Goal: Transaction & Acquisition: Obtain resource

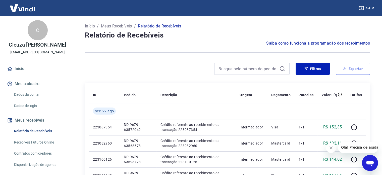
click at [356, 71] on button "Exportar" at bounding box center [353, 69] width 34 height 12
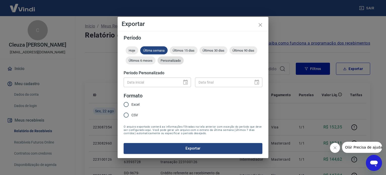
click at [171, 62] on span "Personalizado" at bounding box center [170, 61] width 26 height 4
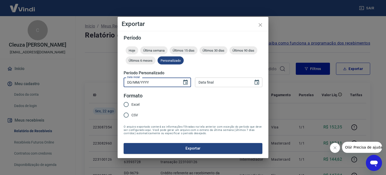
click at [155, 84] on input "DD/MM/YYYY" at bounding box center [151, 81] width 55 height 9
type input "[DATE]"
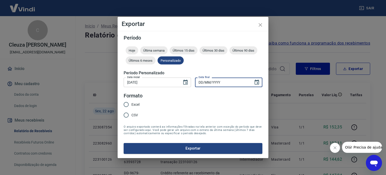
click at [207, 81] on input "DD/MM/YYYY" at bounding box center [222, 81] width 55 height 9
type input "[DATE]"
click at [136, 112] on label "CSV" at bounding box center [130, 114] width 19 height 11
click at [131, 112] on input "CSV" at bounding box center [126, 114] width 11 height 11
radio input "true"
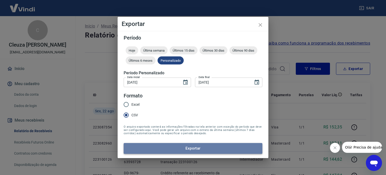
click at [166, 149] on button "Exportar" at bounding box center [193, 148] width 139 height 11
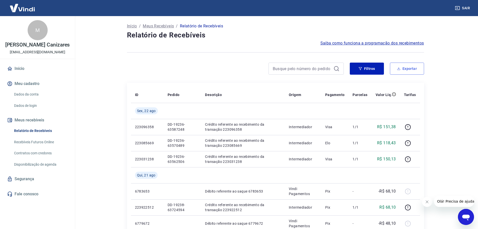
click at [418, 66] on button "Exportar" at bounding box center [407, 69] width 34 height 12
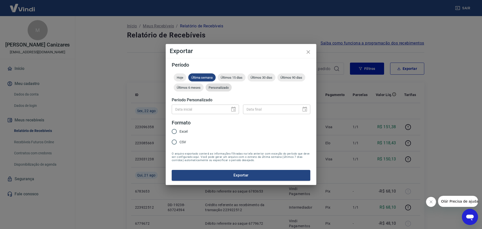
click at [214, 86] on span "Personalizado" at bounding box center [219, 88] width 26 height 4
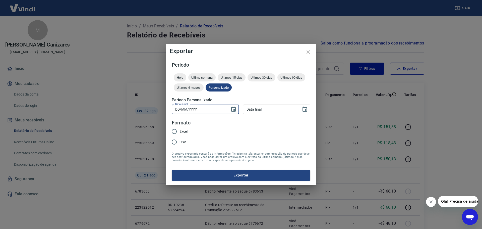
click at [202, 108] on input "DD/MM/YYYY" at bounding box center [199, 108] width 55 height 9
type input "[DATE]"
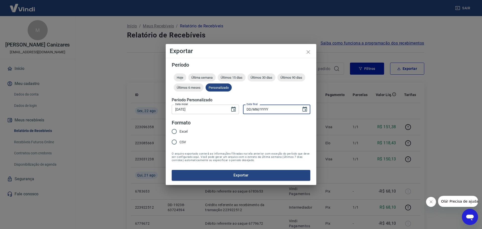
click at [270, 108] on input "DD/MM/YYYY" at bounding box center [270, 108] width 55 height 9
type input "[DATE]"
click at [180, 143] on span "CSV" at bounding box center [183, 141] width 7 height 5
click at [180, 143] on input "CSV" at bounding box center [174, 142] width 11 height 11
radio input "true"
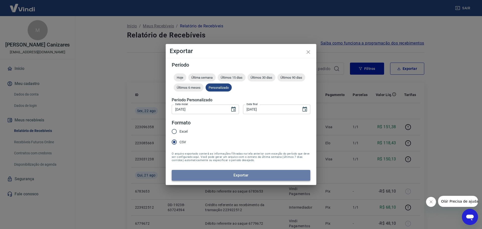
click at [203, 173] on button "Exportar" at bounding box center [241, 175] width 139 height 11
